Goal: Transaction & Acquisition: Purchase product/service

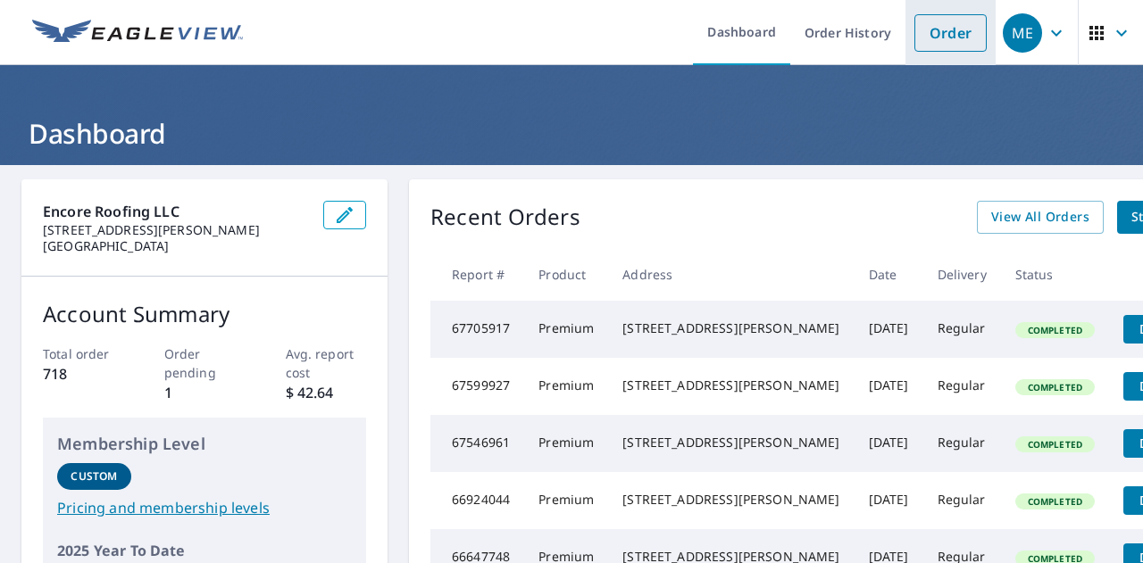
click at [930, 40] on link "Order" at bounding box center [950, 33] width 72 height 38
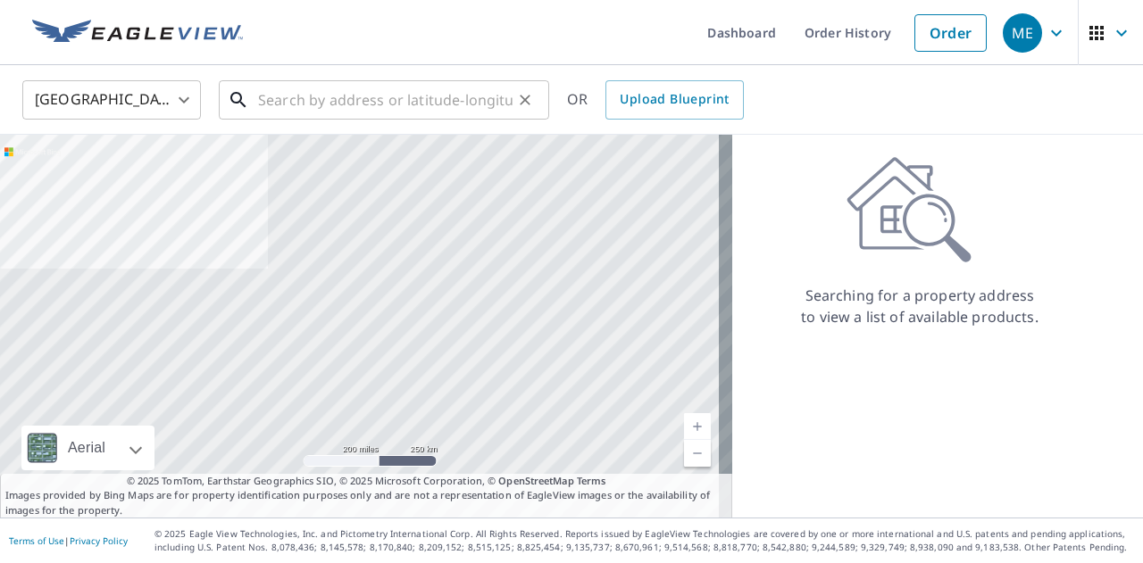
click at [268, 103] on input "text" at bounding box center [385, 100] width 255 height 50
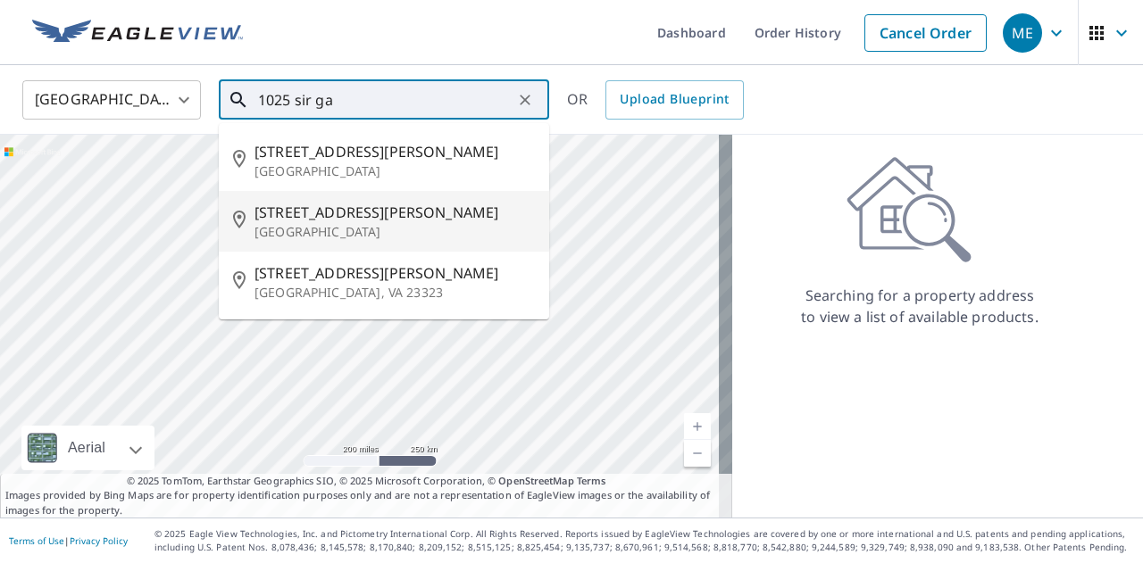
click at [346, 215] on span "[STREET_ADDRESS][PERSON_NAME]" at bounding box center [395, 212] width 280 height 21
type input "[STREET_ADDRESS][PERSON_NAME][PERSON_NAME]"
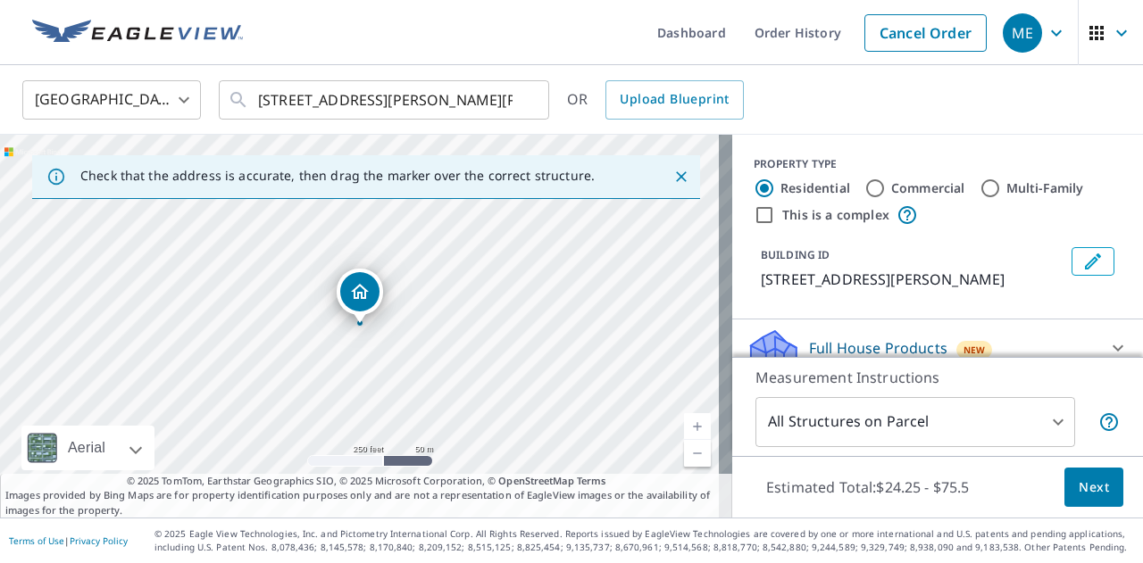
click at [684, 425] on link "Current Level 17, Zoom In" at bounding box center [697, 426] width 27 height 27
click at [684, 425] on link "Current Level 18, Zoom In" at bounding box center [697, 426] width 27 height 27
click at [684, 425] on link "Current Level 19, Zoom In" at bounding box center [697, 426] width 27 height 27
click at [684, 425] on link "Current Level 20, Zoom In Disabled" at bounding box center [697, 426] width 27 height 27
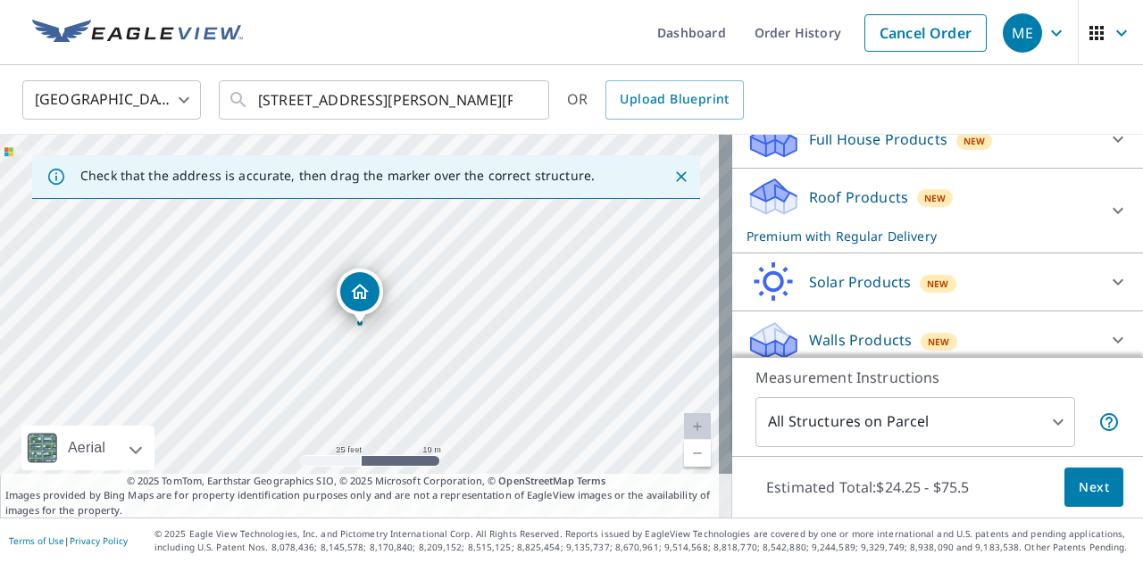
scroll to position [219, 0]
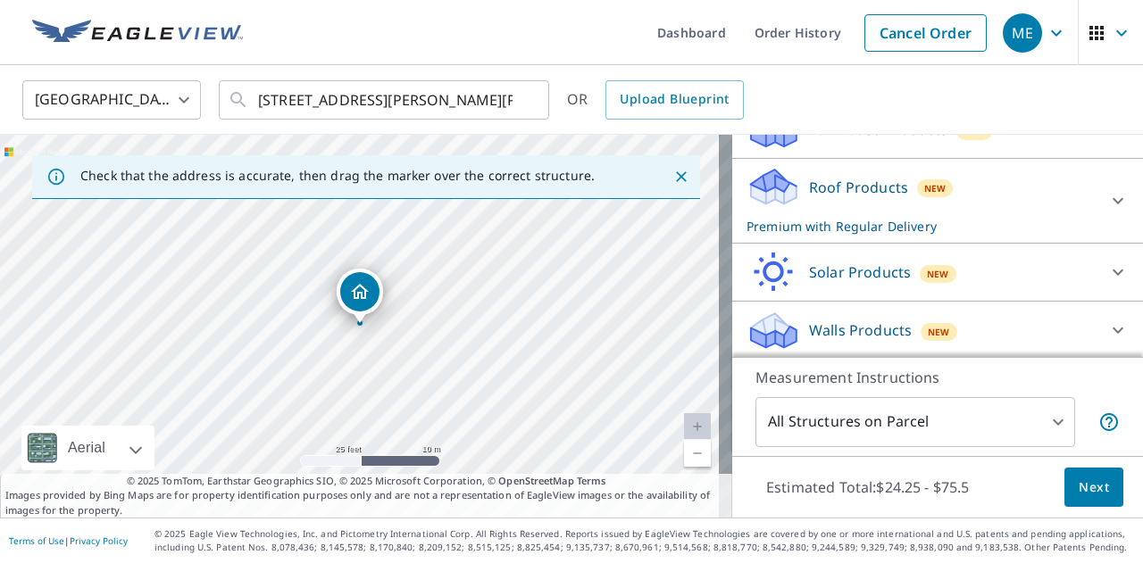
click at [1081, 487] on span "Next" at bounding box center [1094, 488] width 30 height 22
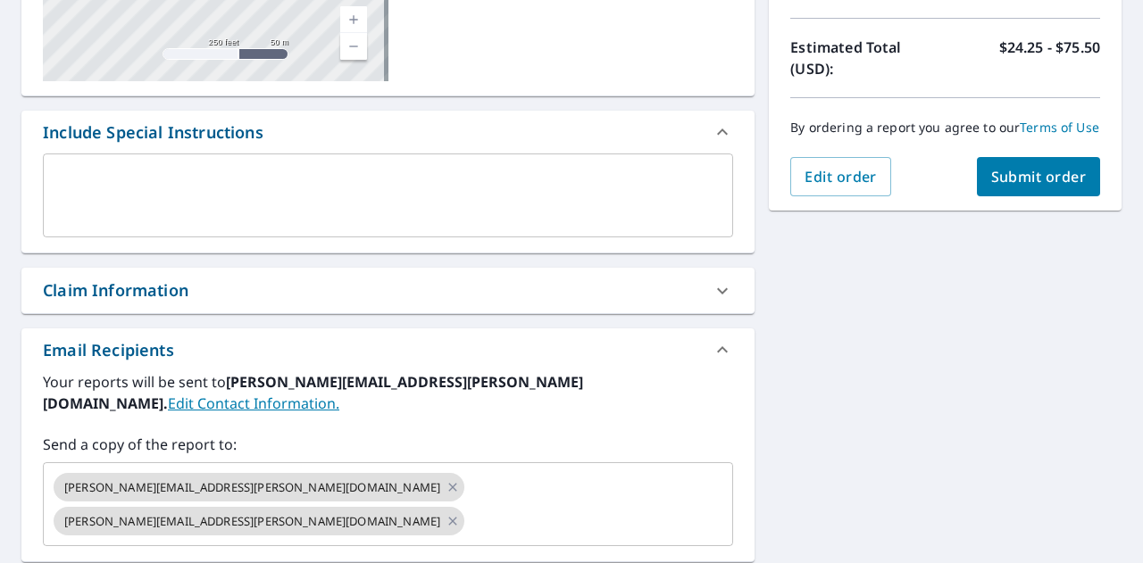
scroll to position [384, 0]
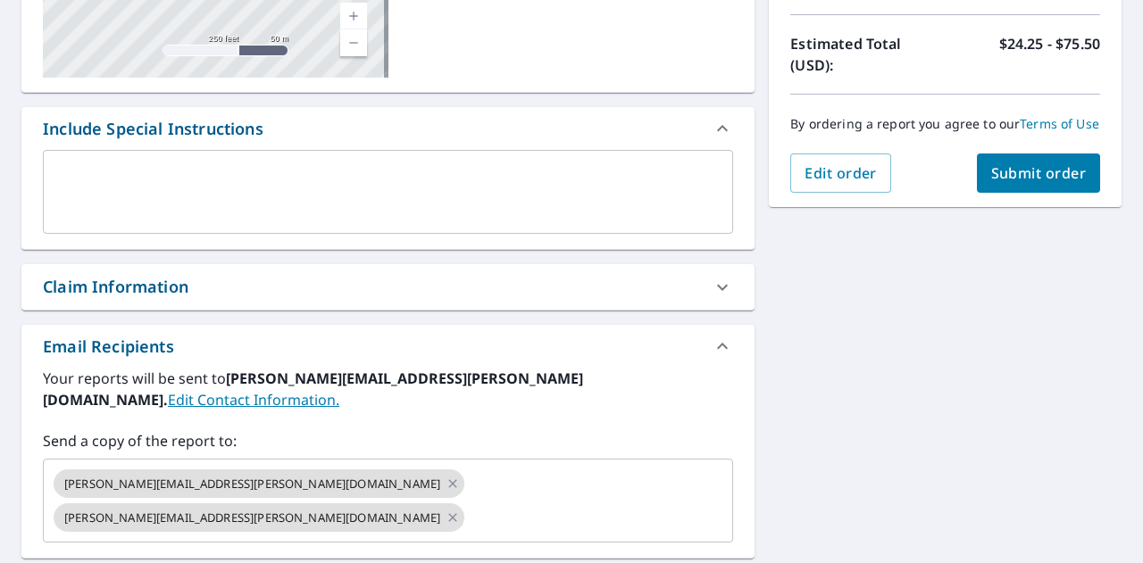
click at [717, 288] on icon at bounding box center [722, 287] width 21 height 21
checkbox input "true"
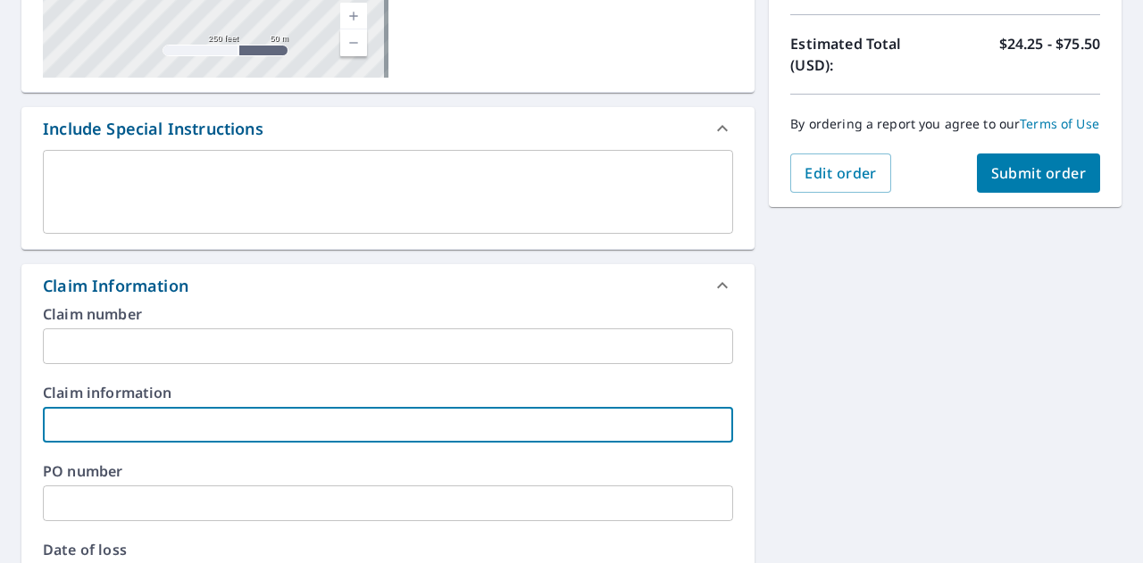
click at [126, 424] on input "text" at bounding box center [388, 425] width 690 height 36
type input "C"
checkbox input "true"
type input "Ch"
checkbox input "true"
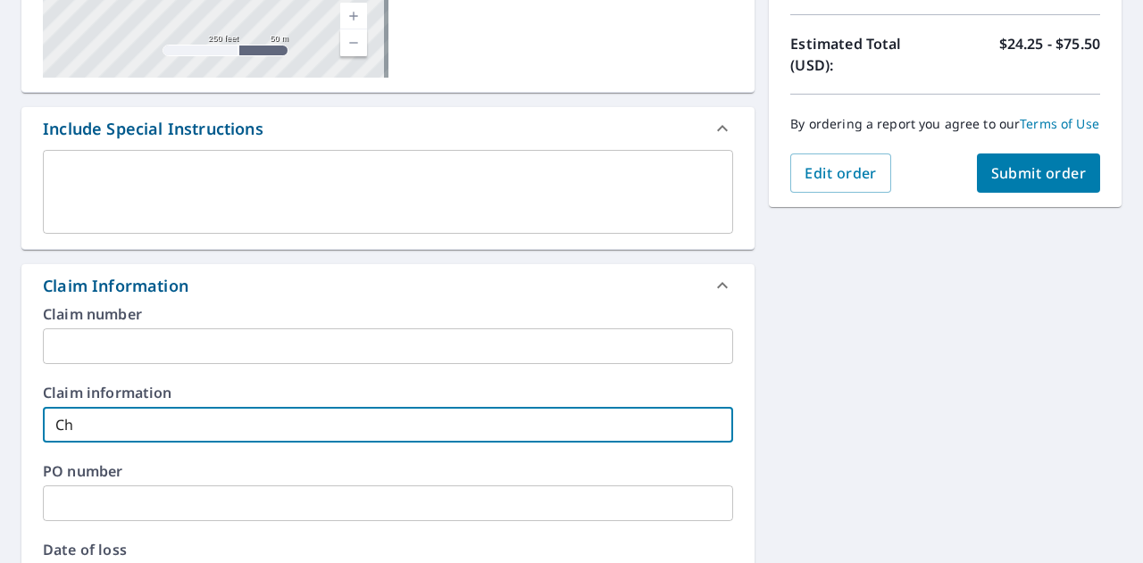
type input "Cha"
checkbox input "true"
type input "Char"
checkbox input "true"
type input "Charl"
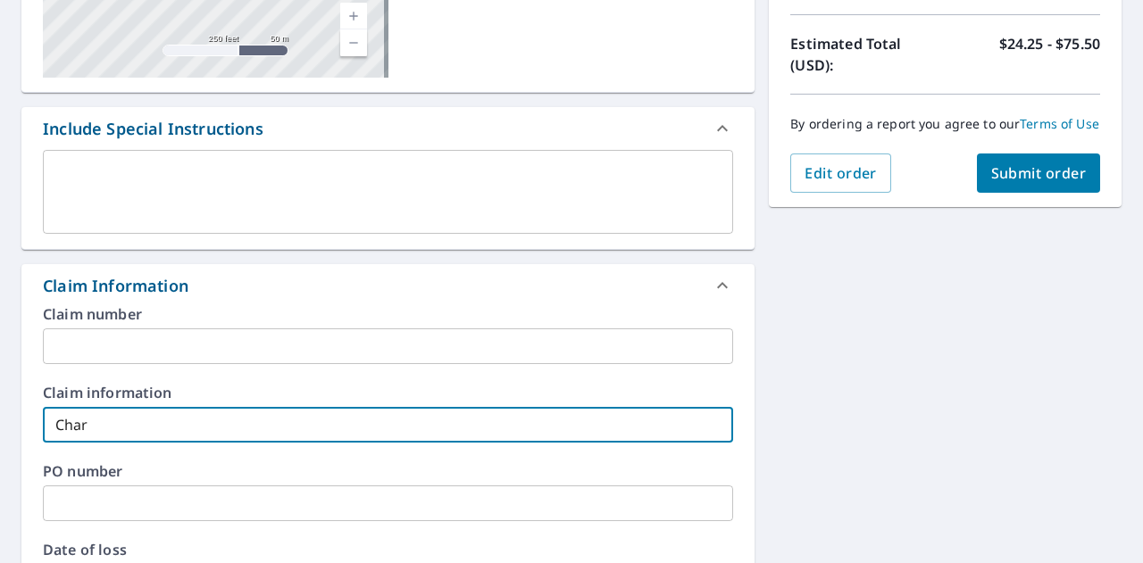
checkbox input "true"
type input "[PERSON_NAME]"
checkbox input "true"
type input "[PERSON_NAME]"
checkbox input "true"
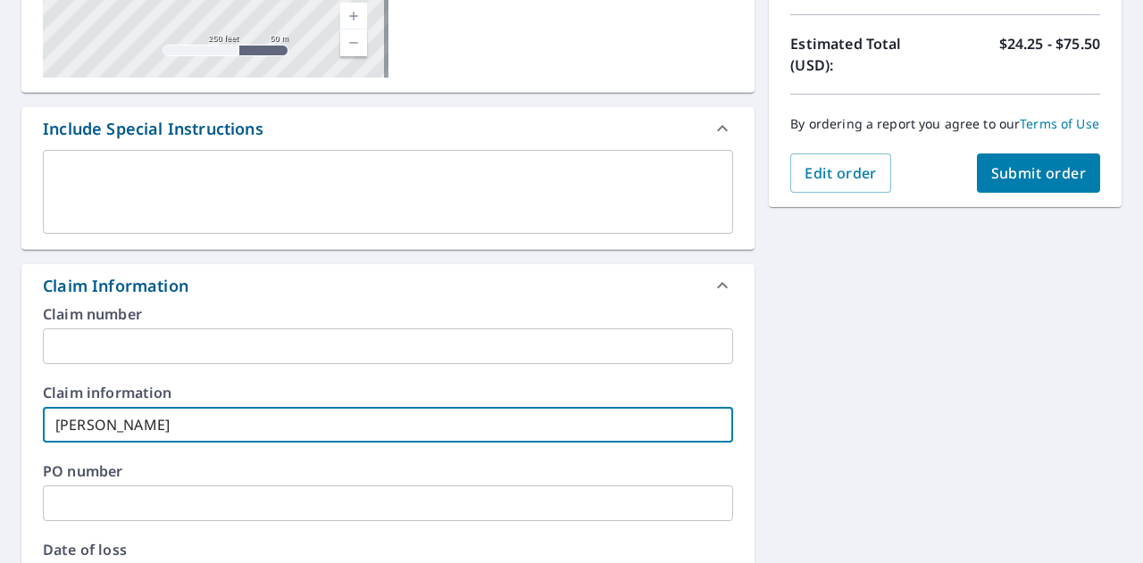
type input "[PERSON_NAME]"
checkbox input "true"
type input "[PERSON_NAME]"
checkbox input "true"
type input "[PERSON_NAME]"
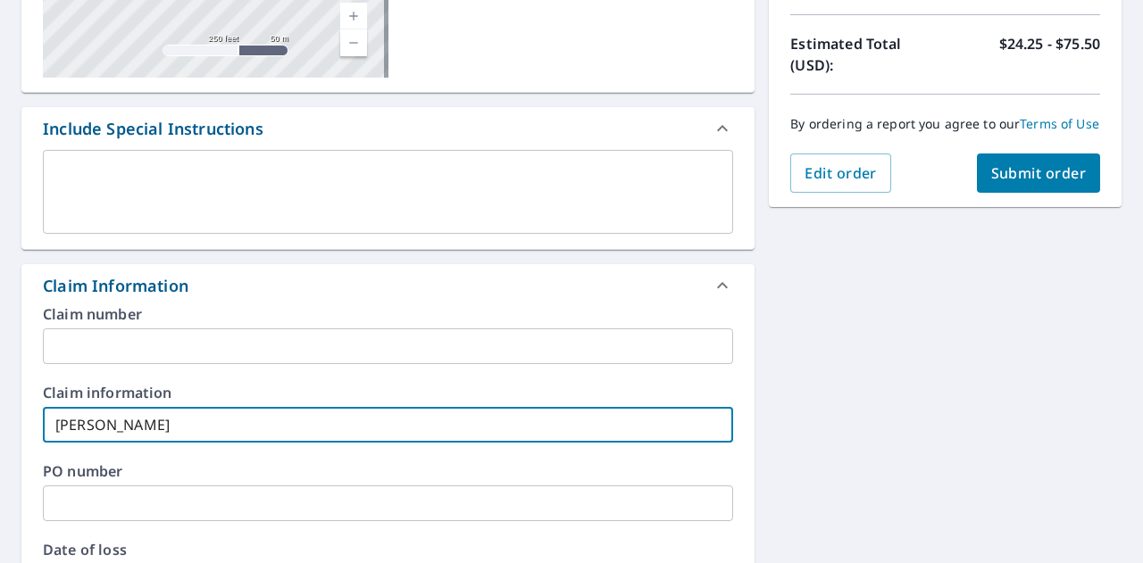
checkbox input "true"
type input "[PERSON_NAME]"
checkbox input "true"
type input "[PERSON_NAME] Gate"
checkbox input "true"
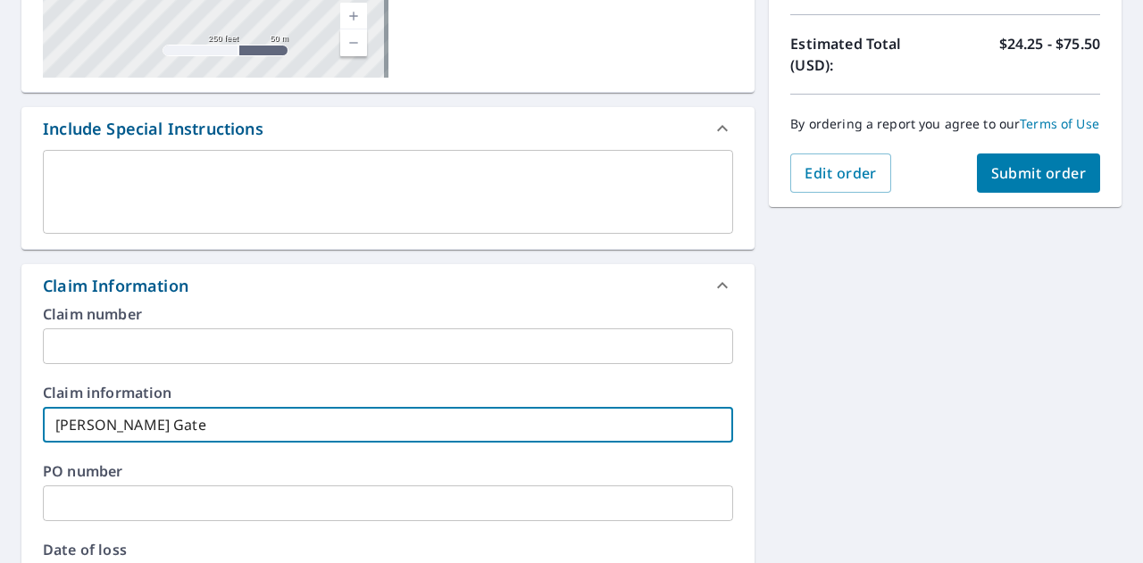
type input "[PERSON_NAME]"
checkbox input "true"
type input "[PERSON_NAME]"
checkbox input "true"
type input "[PERSON_NAME]"
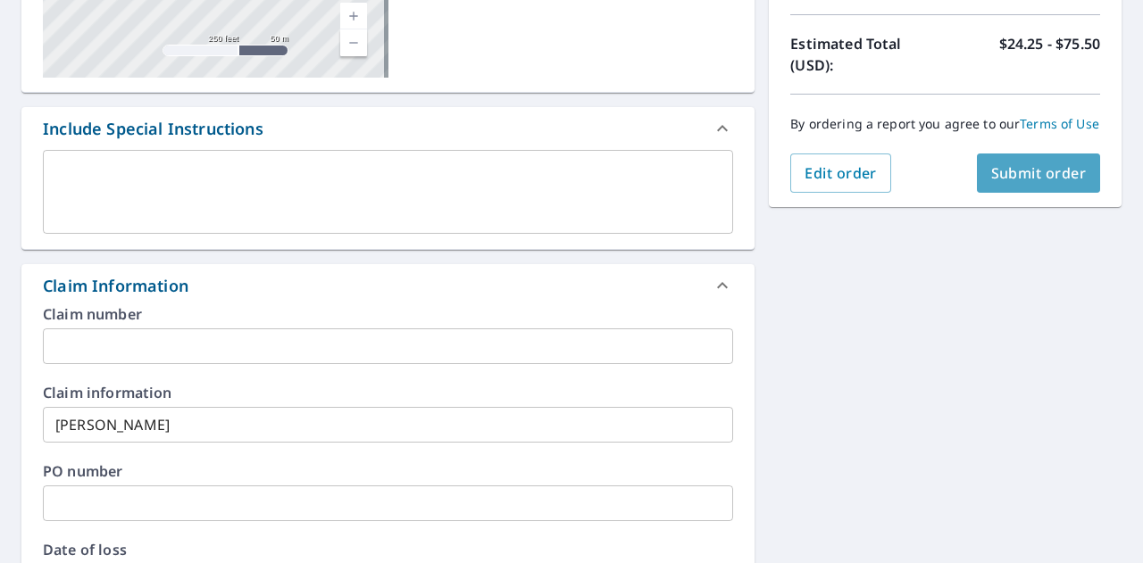
click at [1036, 183] on span "Submit order" at bounding box center [1039, 173] width 96 height 20
checkbox input "true"
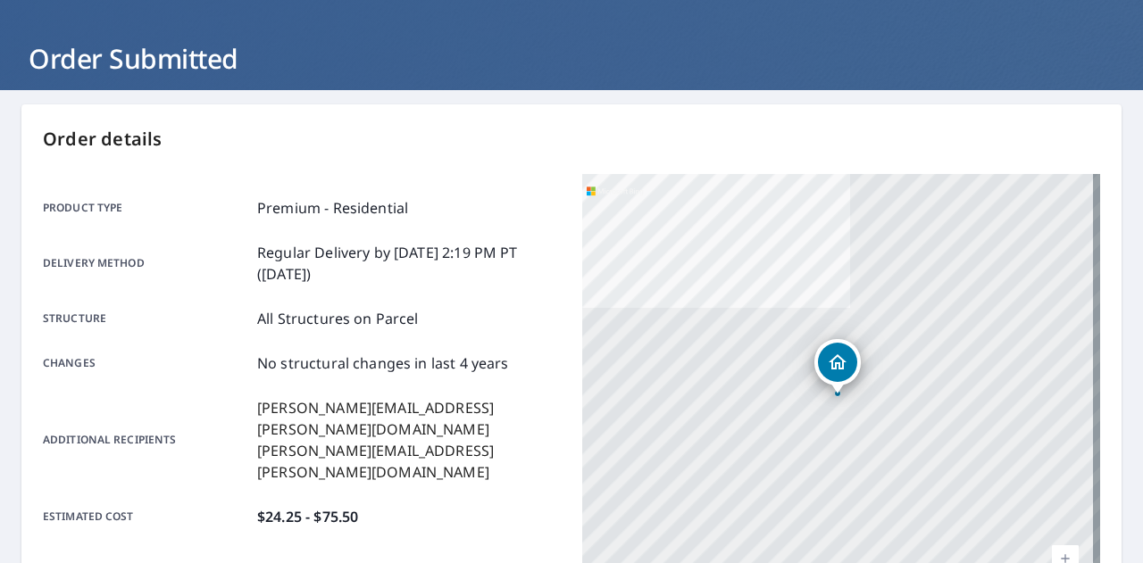
scroll to position [79, 0]
